Goal: Transaction & Acquisition: Purchase product/service

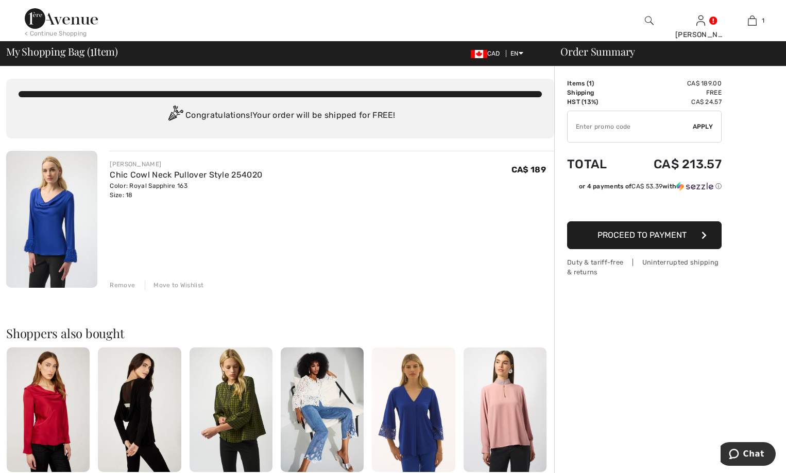
click at [633, 232] on span "Proceed to Payment" at bounding box center [641, 235] width 89 height 10
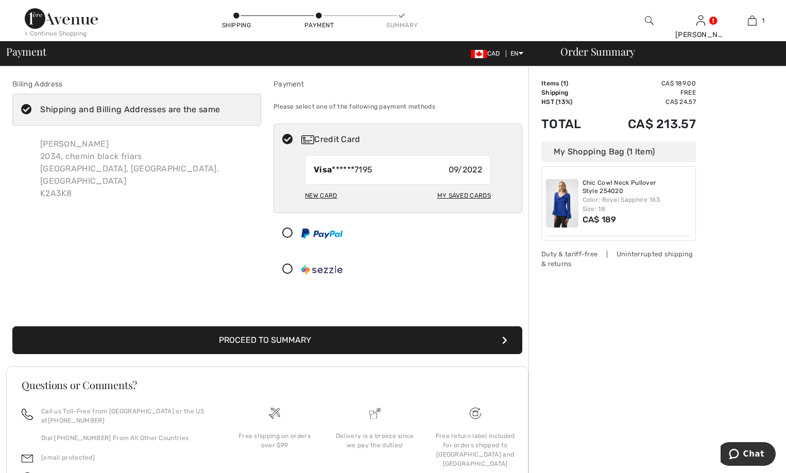
click at [315, 194] on div "New Card" at bounding box center [321, 196] width 32 height 18
radio input "true"
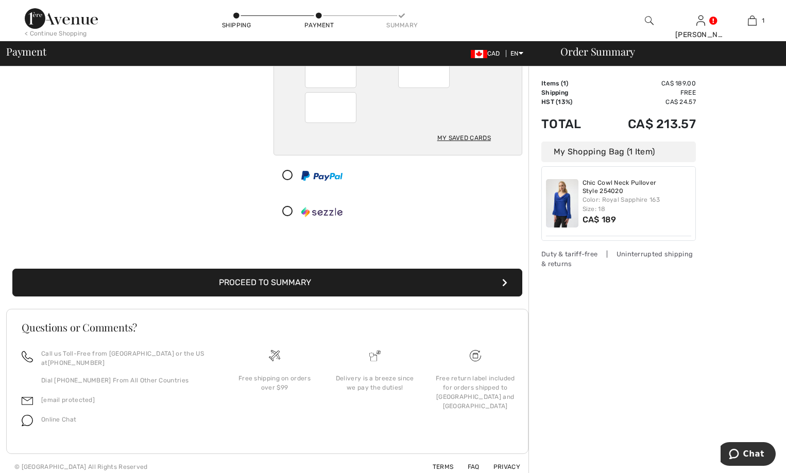
scroll to position [140, 0]
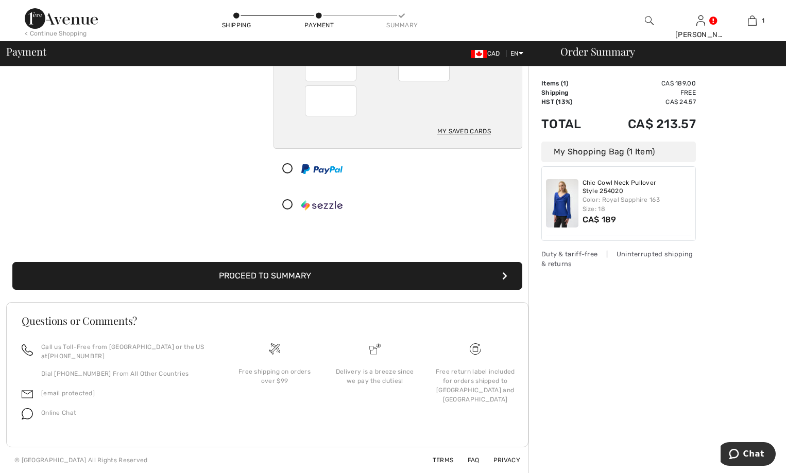
click at [273, 274] on button "Proceed to Summary" at bounding box center [267, 276] width 510 height 28
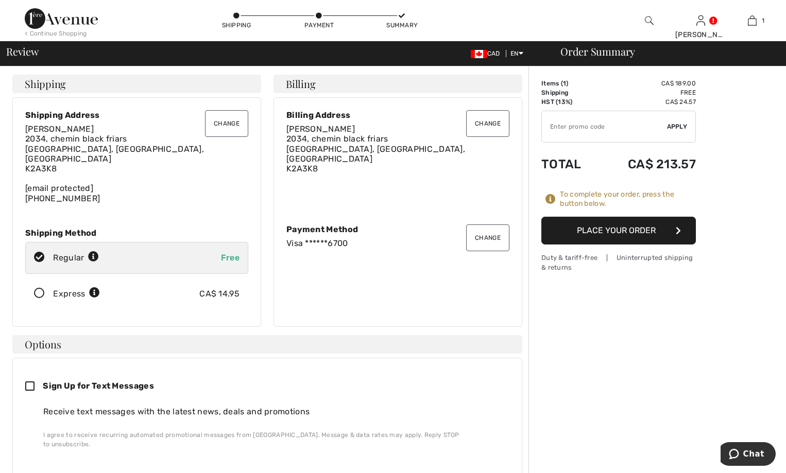
click at [603, 227] on button "Place Your Order" at bounding box center [618, 231] width 154 height 28
